Goal: Navigation & Orientation: Understand site structure

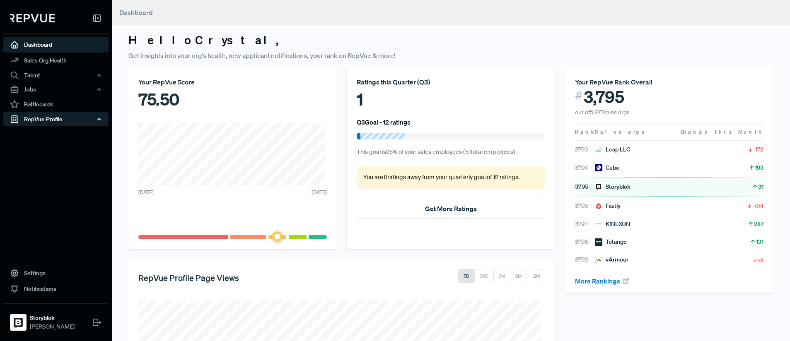
click at [49, 123] on div "RepVue Profile" at bounding box center [55, 119] width 105 height 14
click at [58, 136] on link "Profile Overview" at bounding box center [66, 138] width 105 height 21
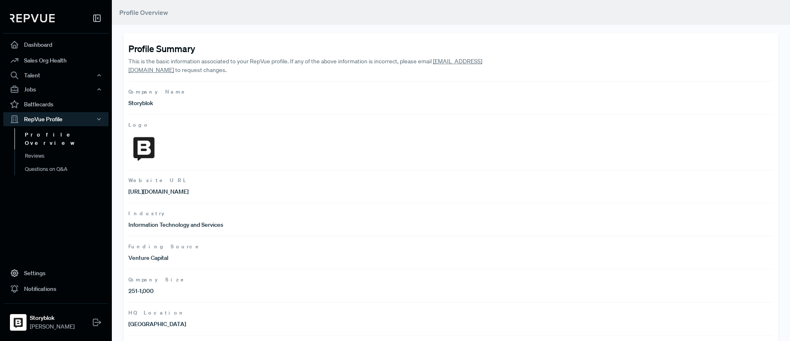
scroll to position [81, 0]
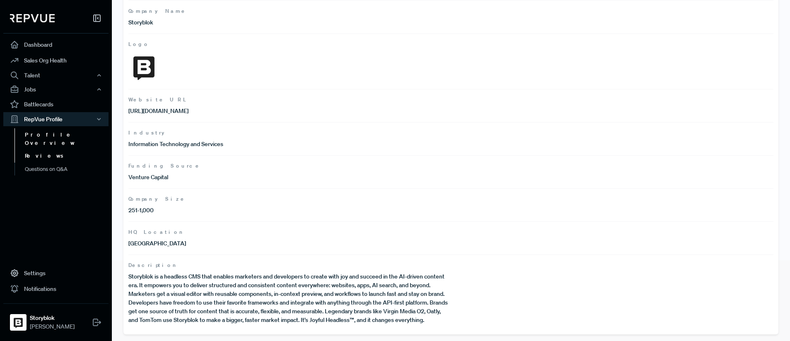
click at [36, 152] on link "Reviews" at bounding box center [66, 155] width 105 height 13
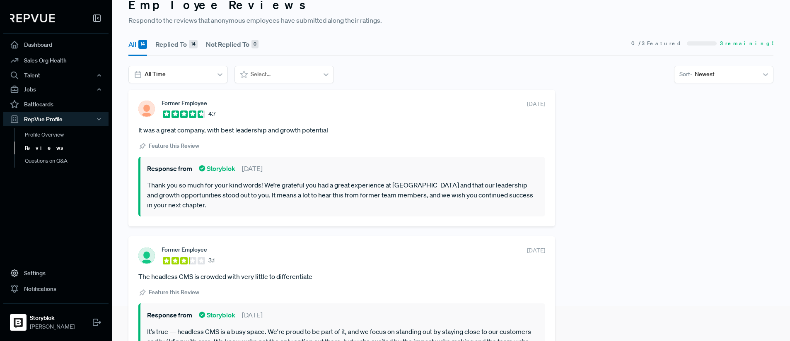
scroll to position [33, 0]
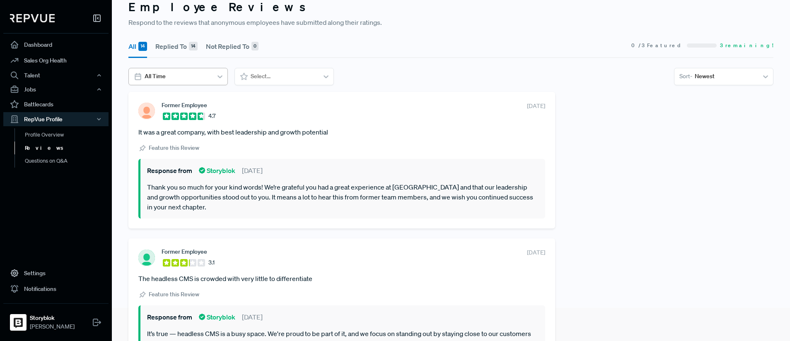
click at [196, 84] on div "All Time" at bounding box center [177, 76] width 99 height 17
click at [242, 76] on icon at bounding box center [244, 76] width 8 height 8
click at [57, 164] on link "Questions on Q&A" at bounding box center [66, 160] width 105 height 13
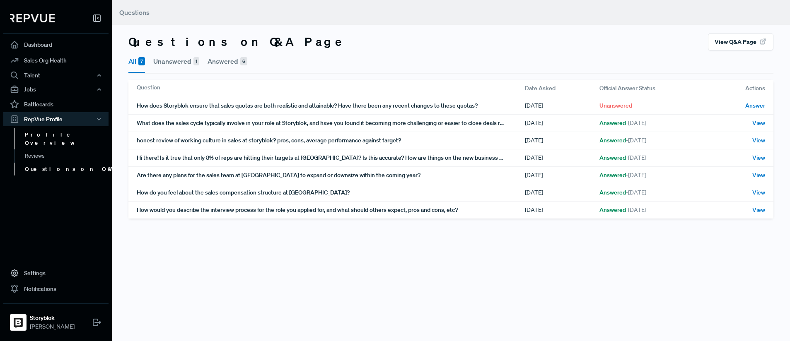
click at [59, 135] on link "Profile Overview" at bounding box center [66, 138] width 105 height 21
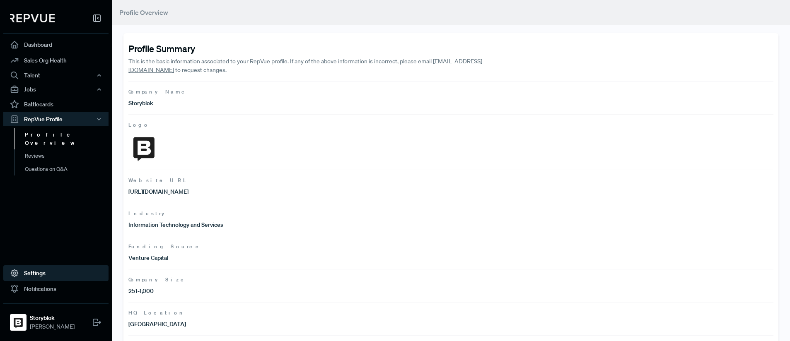
click at [37, 276] on link "Settings" at bounding box center [55, 273] width 105 height 16
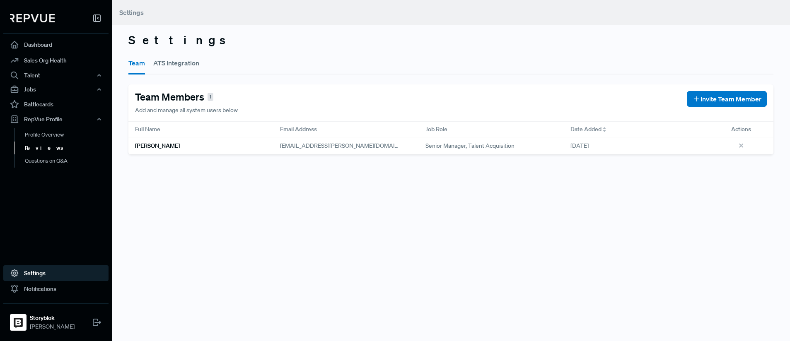
click at [44, 150] on link "Reviews" at bounding box center [66, 148] width 105 height 13
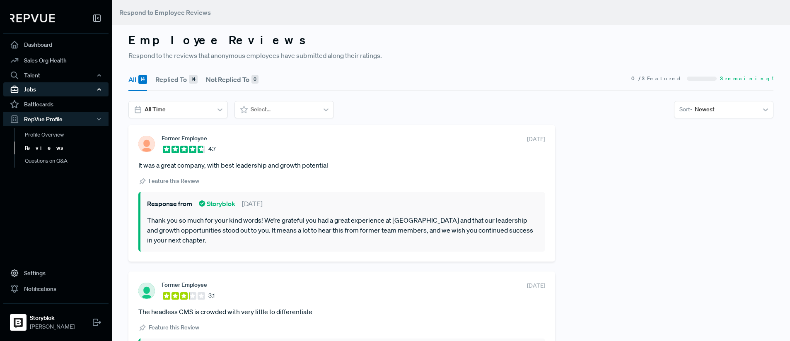
click at [43, 91] on div "Jobs" at bounding box center [55, 89] width 105 height 14
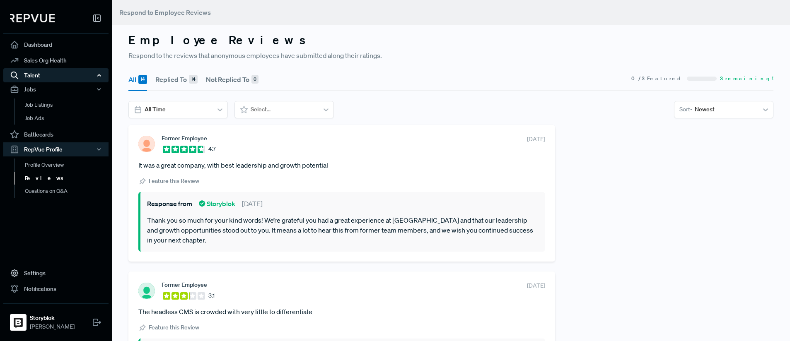
click at [53, 70] on div "Talent" at bounding box center [55, 75] width 105 height 14
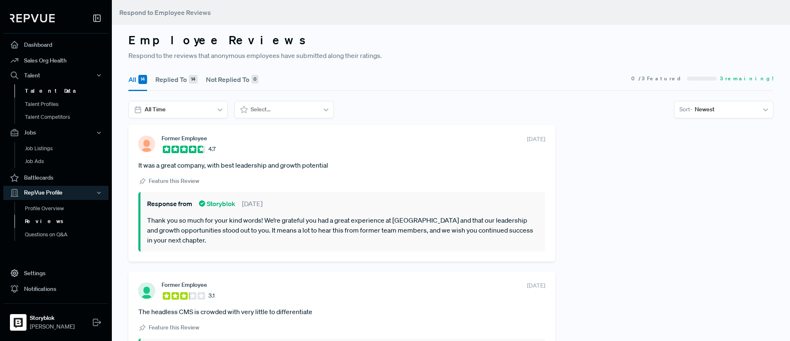
click at [58, 90] on link "Talent Data" at bounding box center [66, 90] width 105 height 13
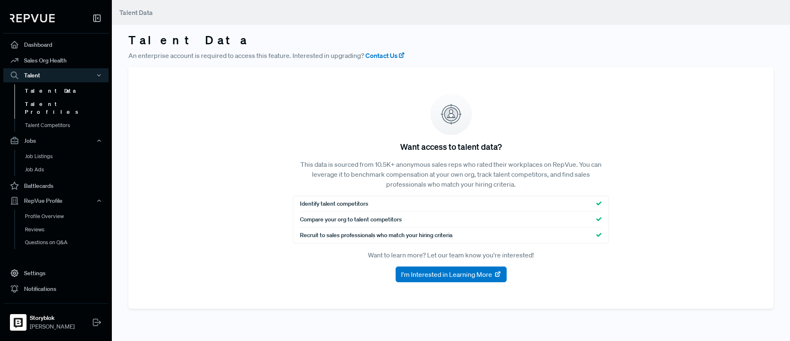
click at [55, 103] on link "Talent Profiles" at bounding box center [66, 108] width 105 height 21
click at [42, 104] on link "Talent Profiles" at bounding box center [66, 108] width 105 height 21
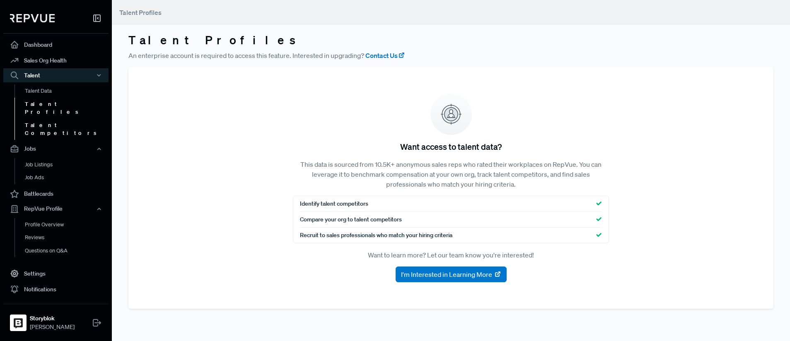
click at [42, 119] on link "Talent Competitors" at bounding box center [66, 129] width 105 height 21
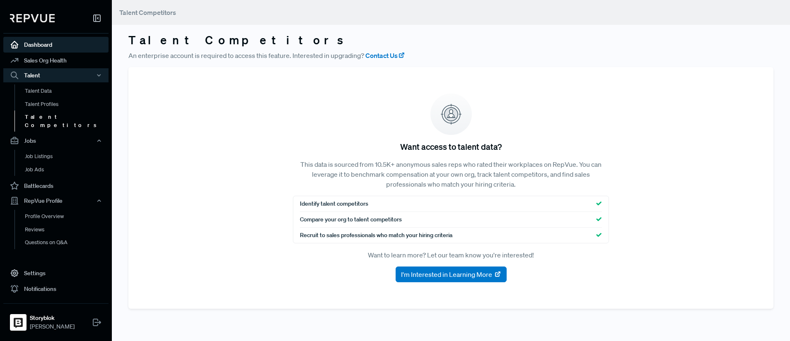
click at [44, 51] on link "Dashboard" at bounding box center [55, 45] width 105 height 16
